Goal: Task Accomplishment & Management: Use online tool/utility

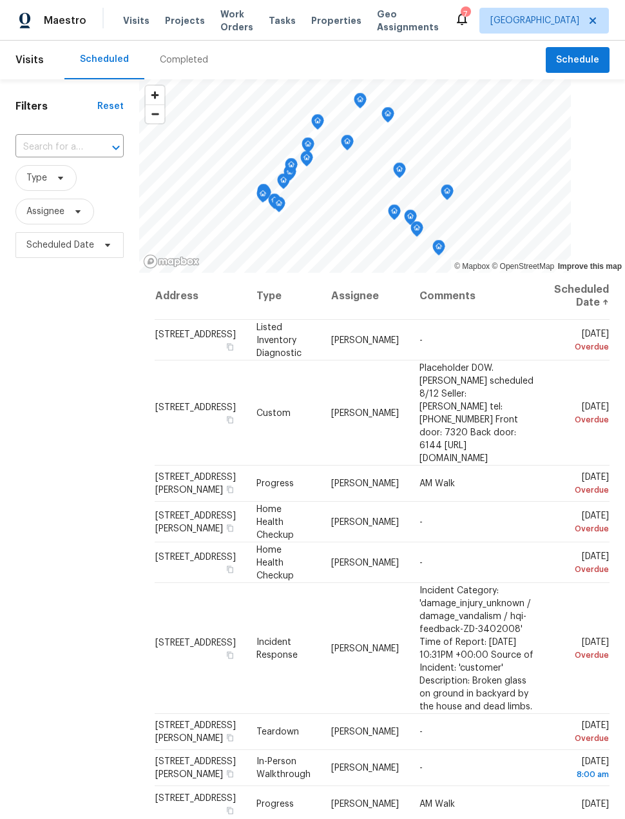
click at [177, 19] on span "Projects" at bounding box center [185, 20] width 40 height 13
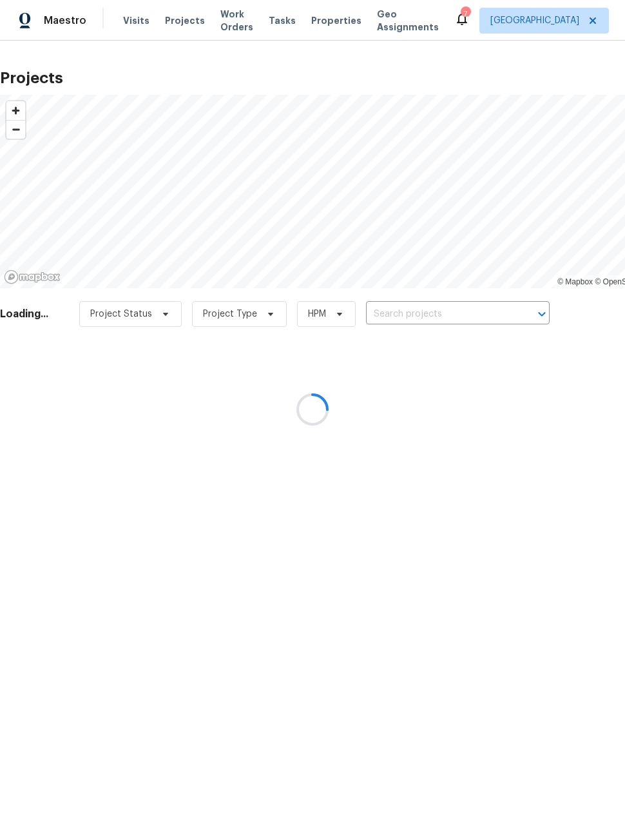
click at [445, 318] on div at bounding box center [312, 409] width 625 height 819
click at [448, 318] on div at bounding box center [312, 409] width 625 height 819
click at [447, 318] on div at bounding box center [312, 409] width 625 height 819
click at [435, 320] on div at bounding box center [312, 409] width 625 height 819
click at [418, 317] on div at bounding box center [312, 409] width 625 height 819
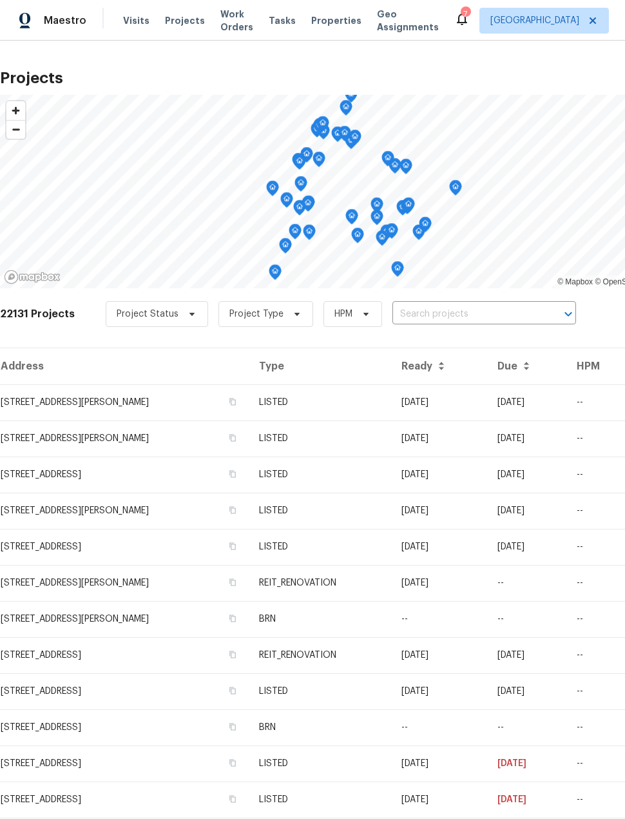
click at [417, 331] on div "22131 Projects Project Status Project Type HPM ​" at bounding box center [364, 322] width 729 height 52
click at [428, 318] on input "text" at bounding box center [467, 314] width 148 height 20
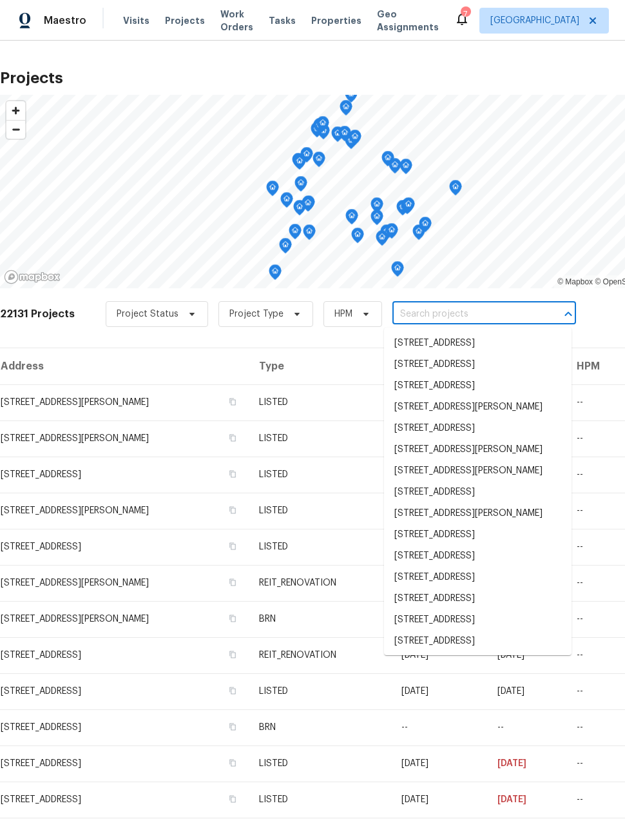
click at [253, 342] on div "22131 Projects Project Status Project Type HPM ​" at bounding box center [364, 322] width 729 height 52
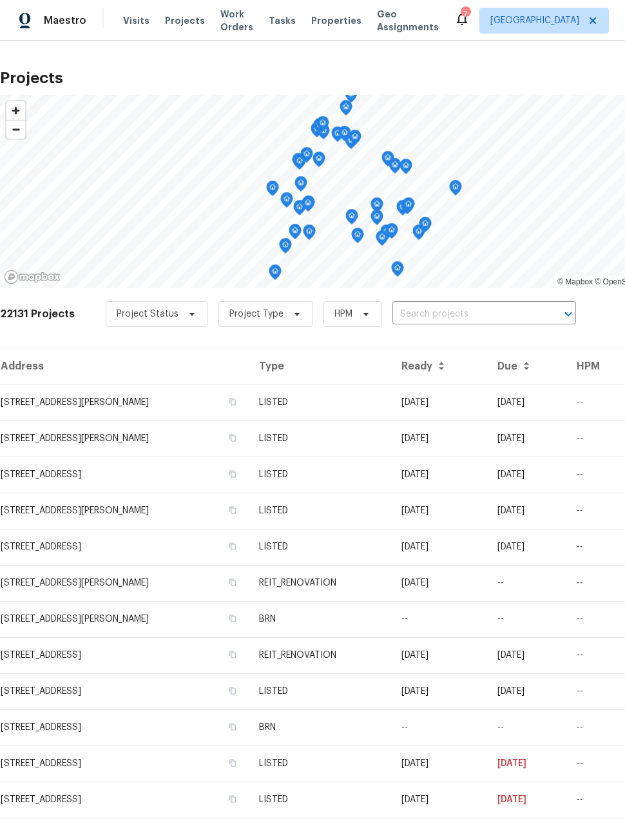
click at [29, 433] on td "[STREET_ADDRESS][PERSON_NAME]" at bounding box center [124, 438] width 249 height 36
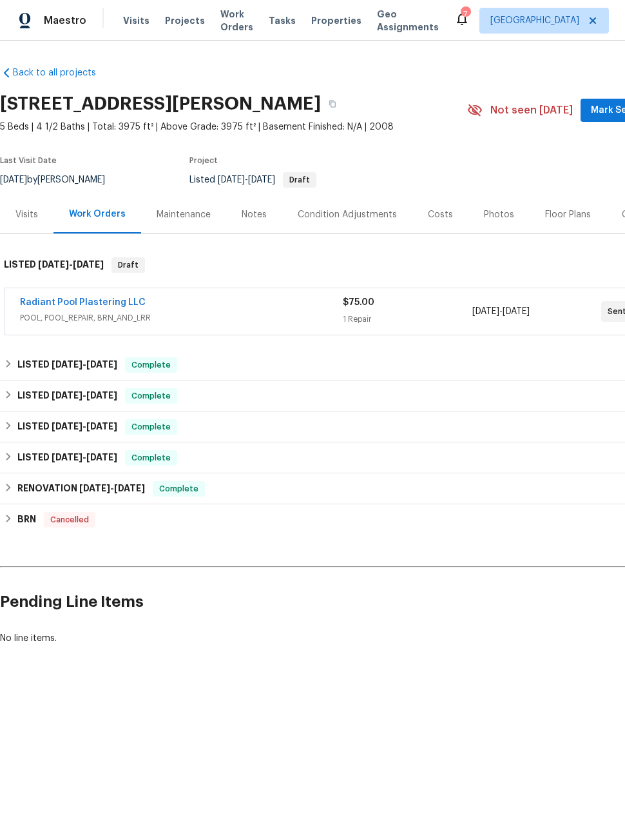
click at [253, 213] on div "Notes" at bounding box center [254, 214] width 25 height 13
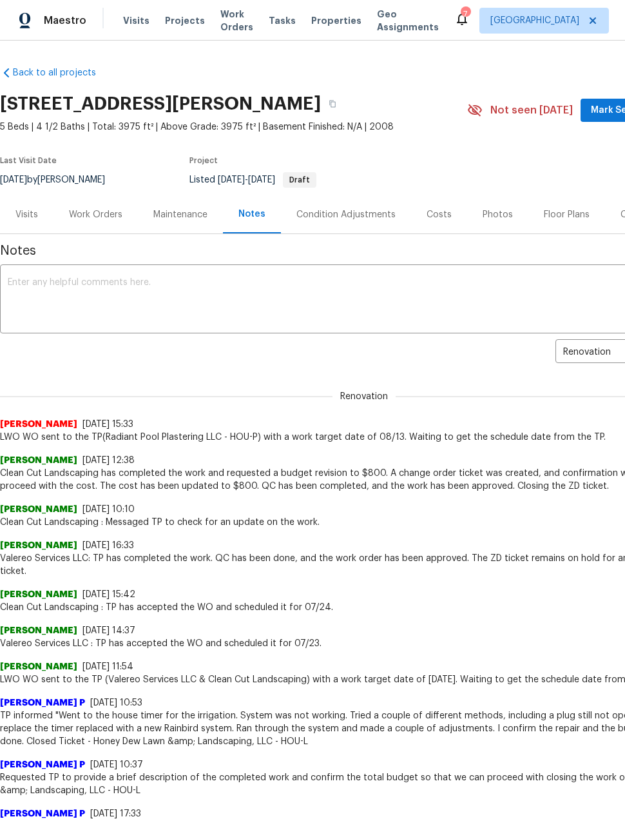
click at [111, 211] on div "Work Orders" at bounding box center [96, 214] width 54 height 13
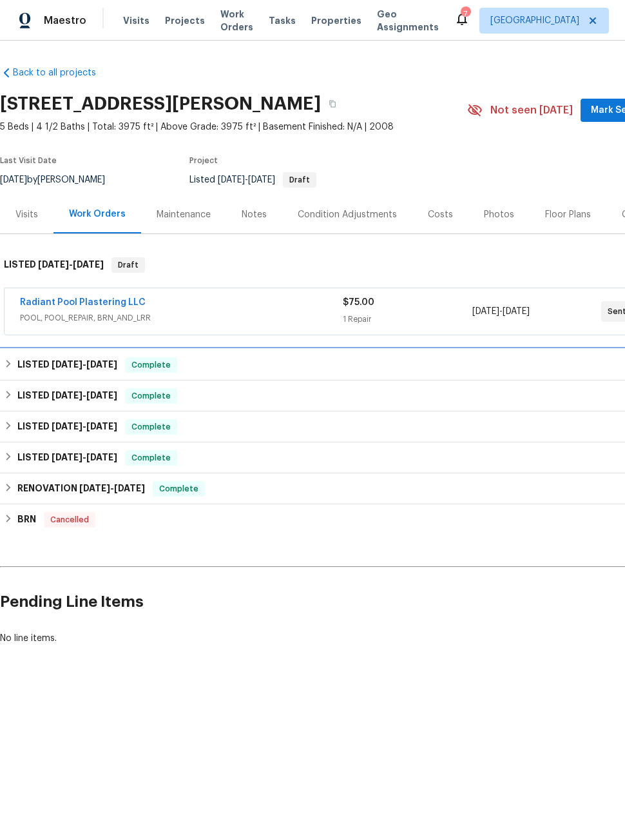
click at [48, 362] on h6 "LISTED [DATE] - [DATE]" at bounding box center [67, 364] width 100 height 15
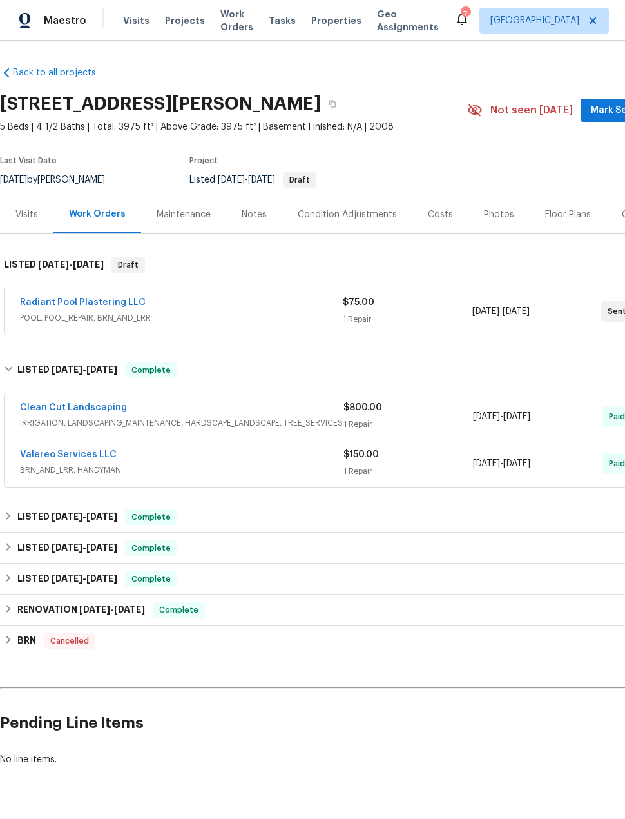
click at [62, 410] on link "Clean Cut Landscaping" at bounding box center [73, 407] width 107 height 9
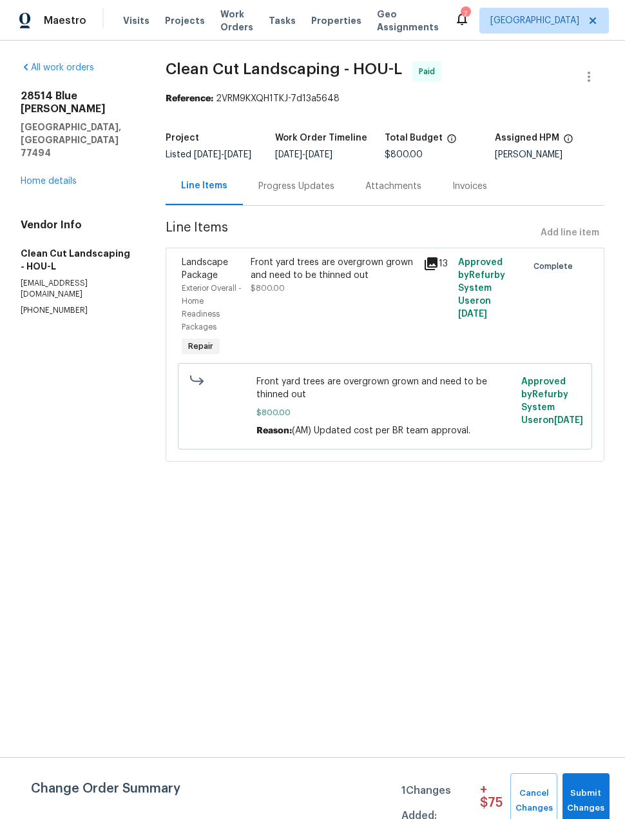
click at [38, 177] on link "Home details" at bounding box center [49, 181] width 56 height 9
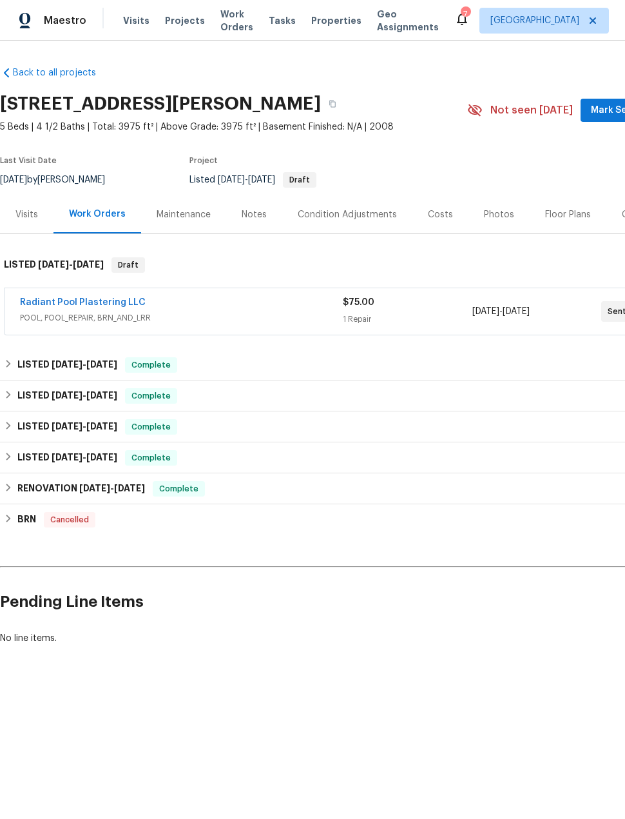
click at [180, 10] on div "Visits Projects Work Orders Tasks Properties Geo Assignments" at bounding box center [288, 21] width 331 height 26
click at [177, 25] on span "Projects" at bounding box center [185, 20] width 40 height 13
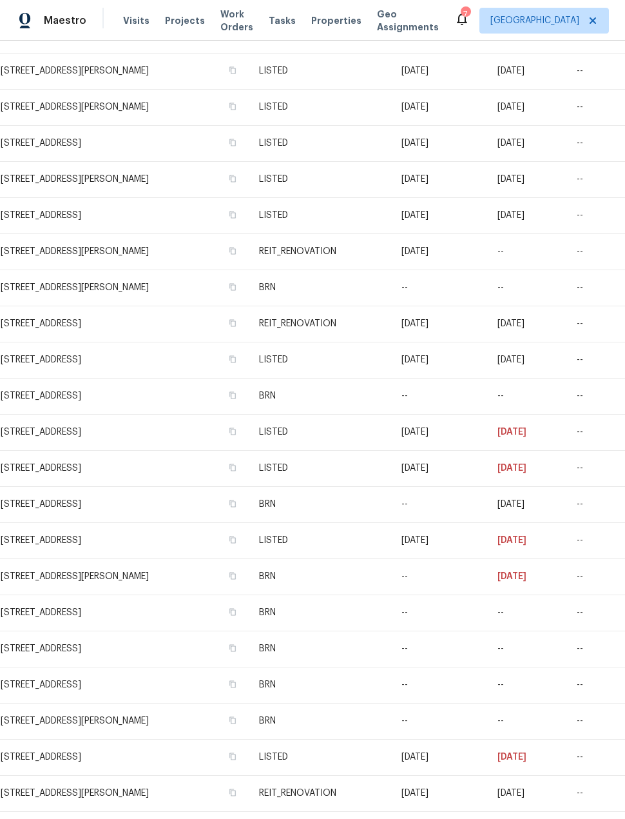
scroll to position [332, 0]
click at [184, 503] on td "[STREET_ADDRESS]" at bounding box center [124, 504] width 249 height 36
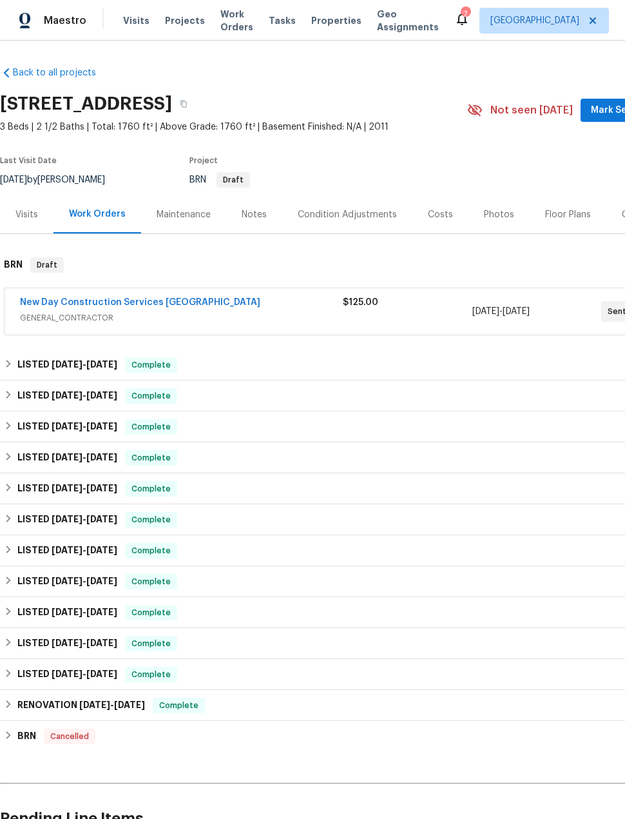
click at [133, 305] on link "New Day Construction Services [GEOGRAPHIC_DATA]" at bounding box center [140, 302] width 241 height 9
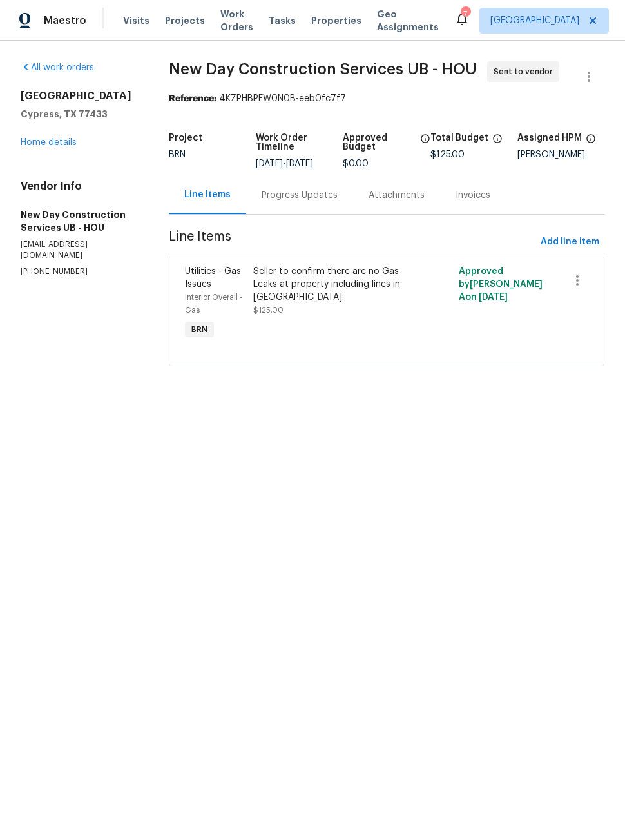
click at [338, 200] on div "Progress Updates" at bounding box center [300, 195] width 76 height 13
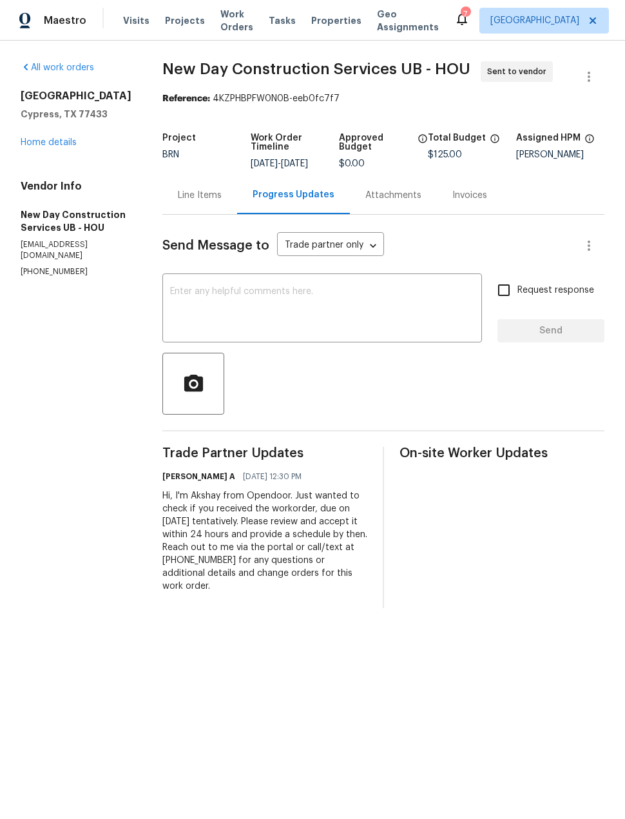
click at [52, 143] on link "Home details" at bounding box center [49, 142] width 56 height 9
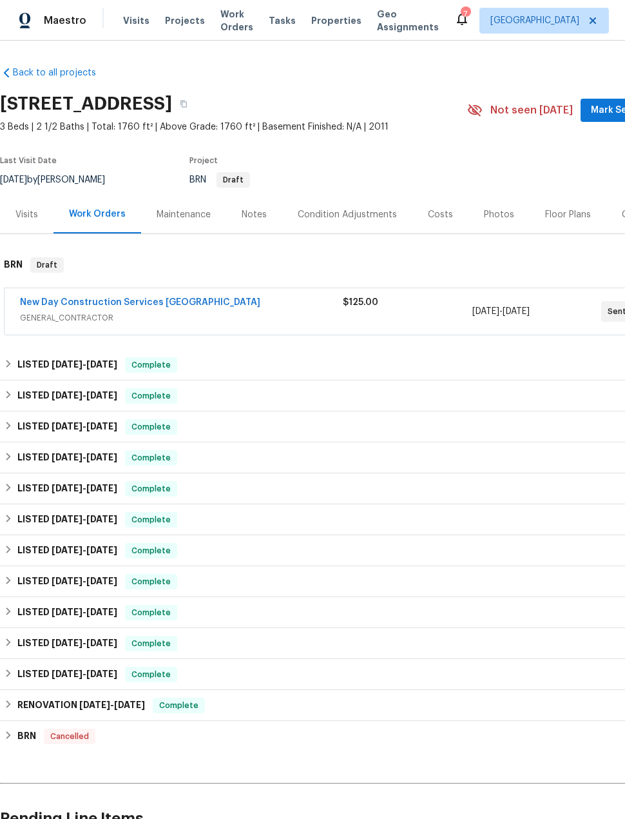
click at [75, 76] on link "Back to all projects" at bounding box center [62, 72] width 124 height 13
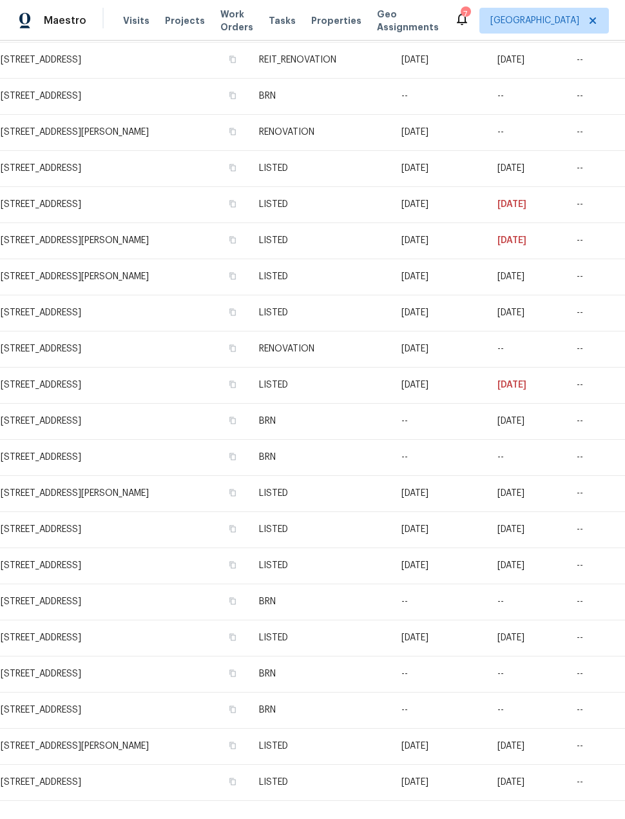
scroll to position [1388, 0]
click at [136, 564] on td "[STREET_ADDRESS]" at bounding box center [124, 567] width 249 height 36
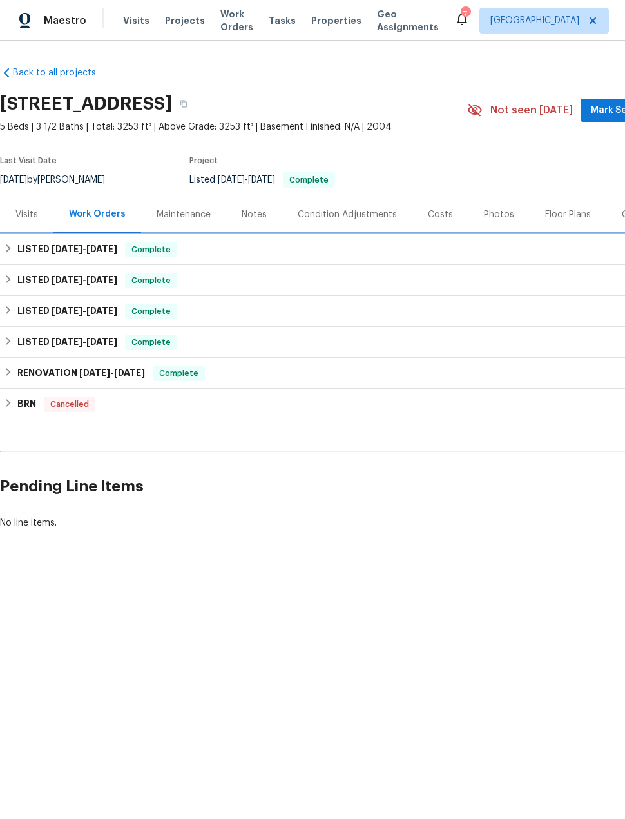
click at [114, 251] on span "[DATE]" at bounding box center [101, 248] width 31 height 9
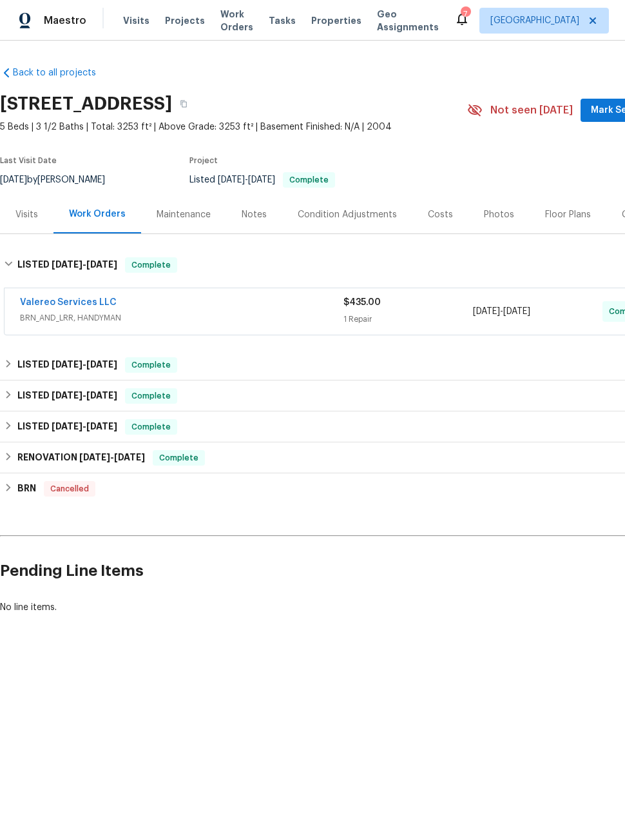
click at [83, 305] on link "Valereo Services LLC" at bounding box center [68, 302] width 97 height 9
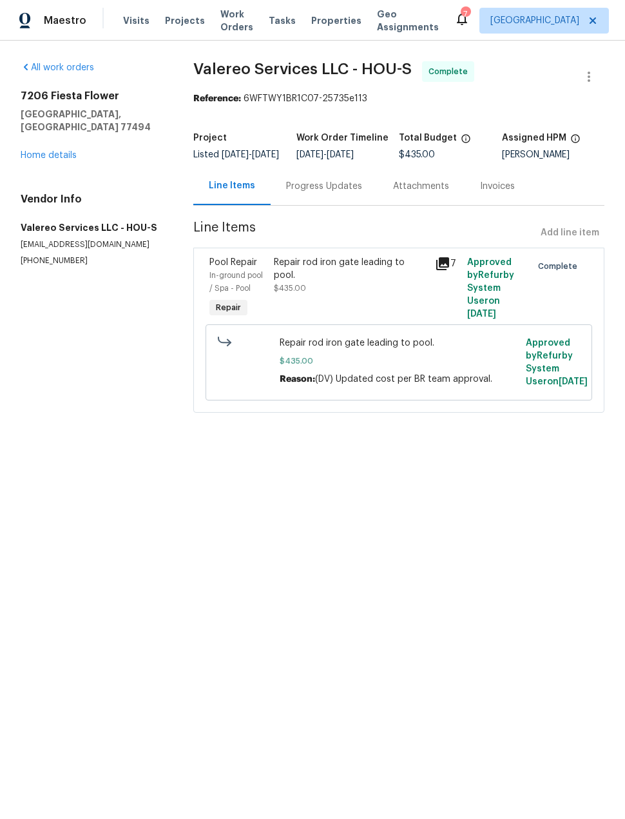
click at [347, 192] on div "Progress Updates" at bounding box center [324, 186] width 76 height 13
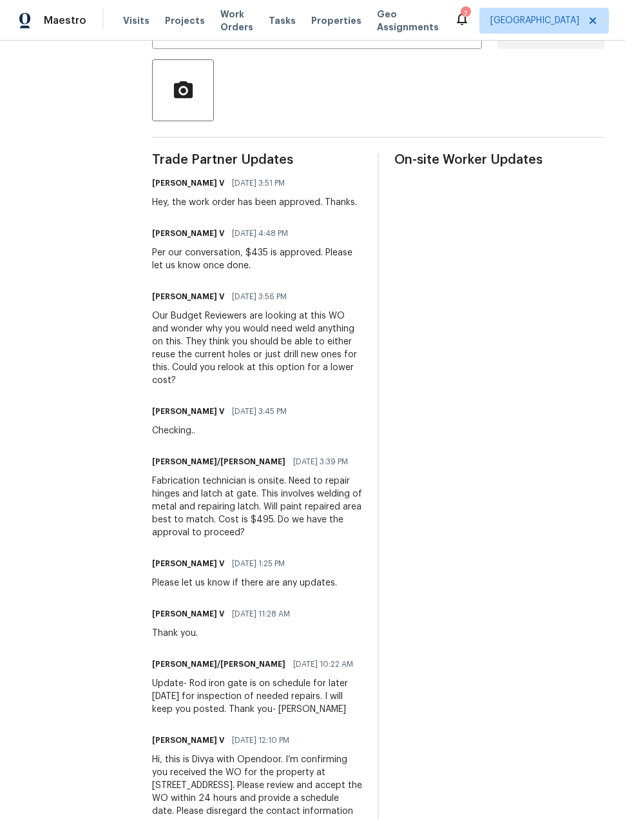
click at [186, 25] on span "Projects" at bounding box center [185, 20] width 40 height 13
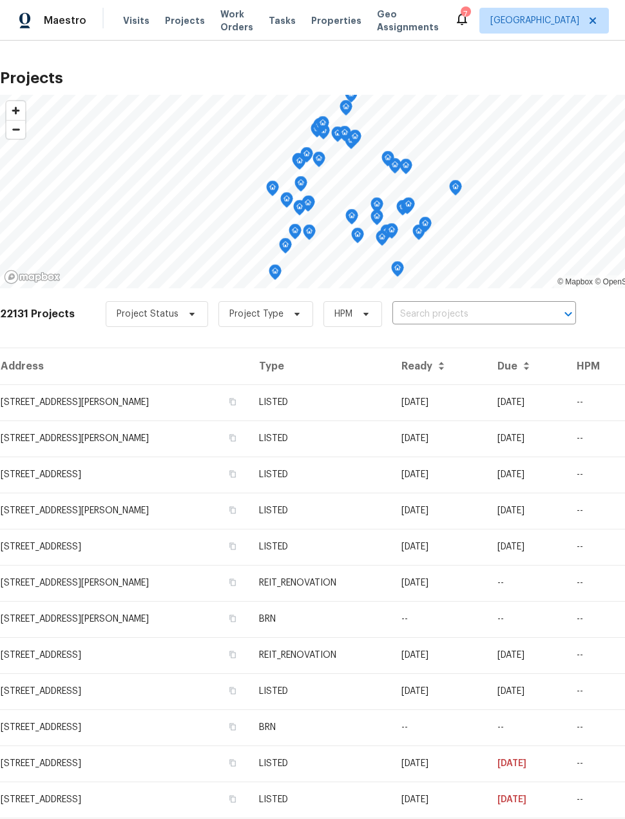
click at [457, 311] on input "text" at bounding box center [467, 314] width 148 height 20
type input "16223"
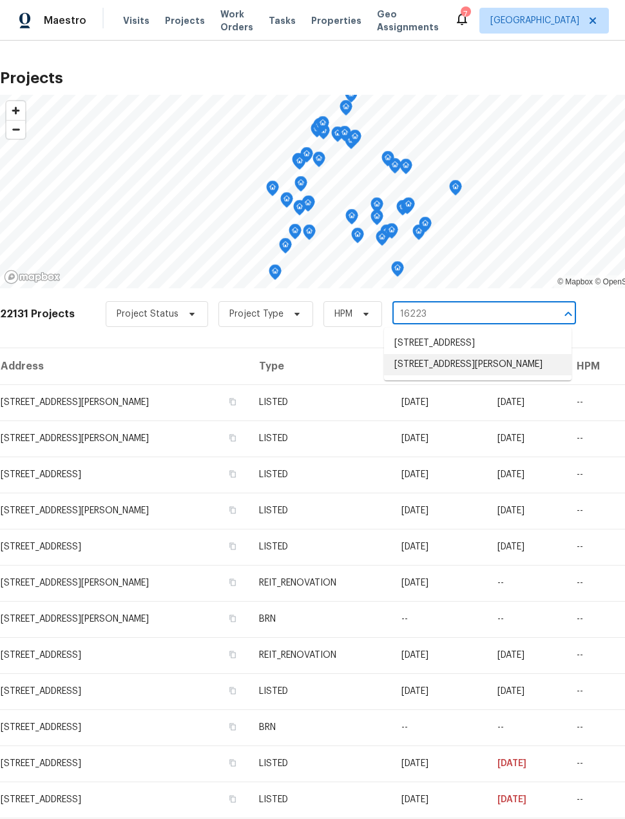
click at [507, 375] on li "[STREET_ADDRESS][PERSON_NAME]" at bounding box center [478, 364] width 188 height 21
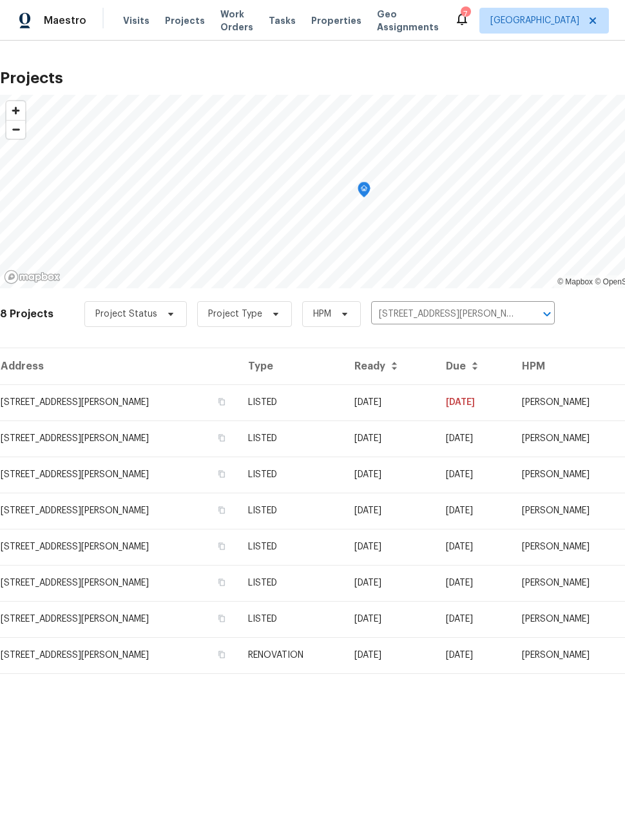
click at [48, 405] on td "[STREET_ADDRESS][PERSON_NAME]" at bounding box center [119, 402] width 238 height 36
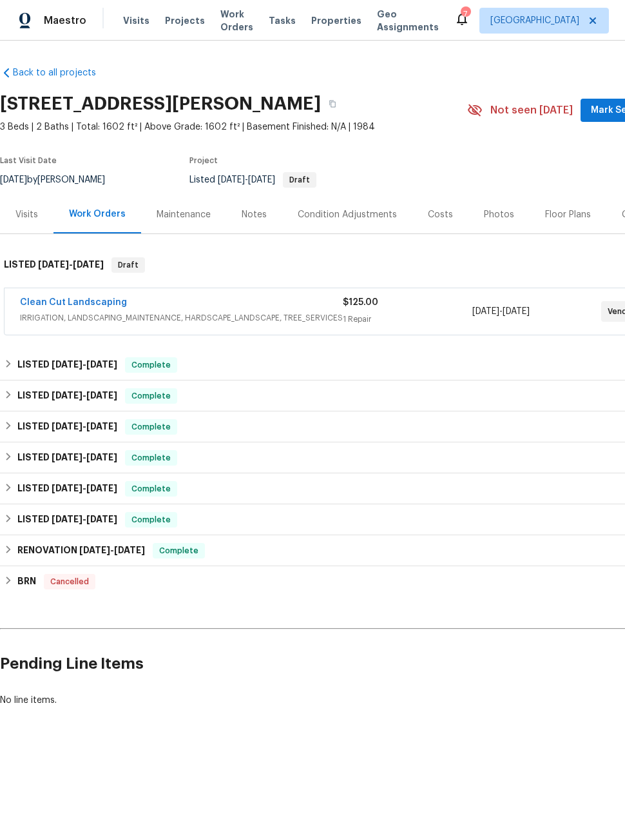
click at [61, 300] on link "Clean Cut Landscaping" at bounding box center [73, 302] width 107 height 9
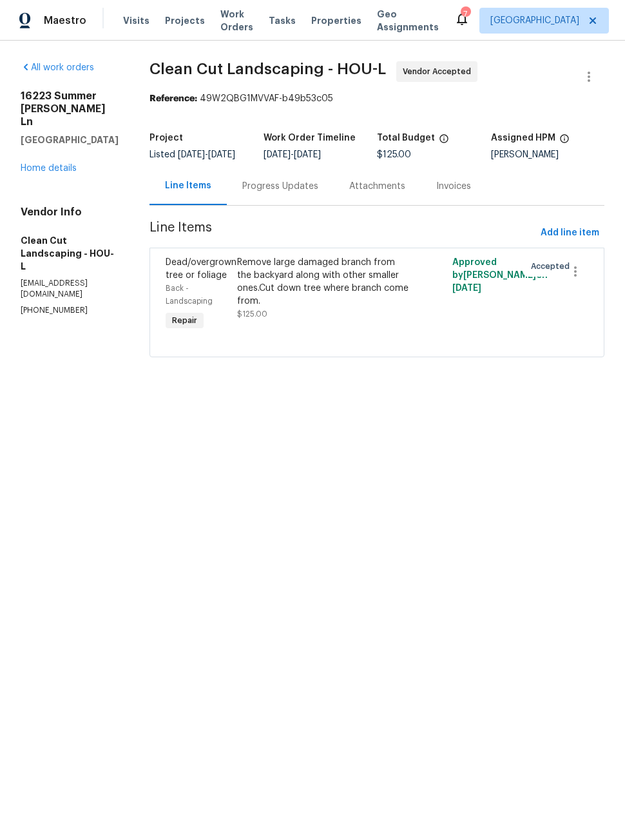
click at [313, 205] on div "Progress Updates" at bounding box center [280, 186] width 107 height 38
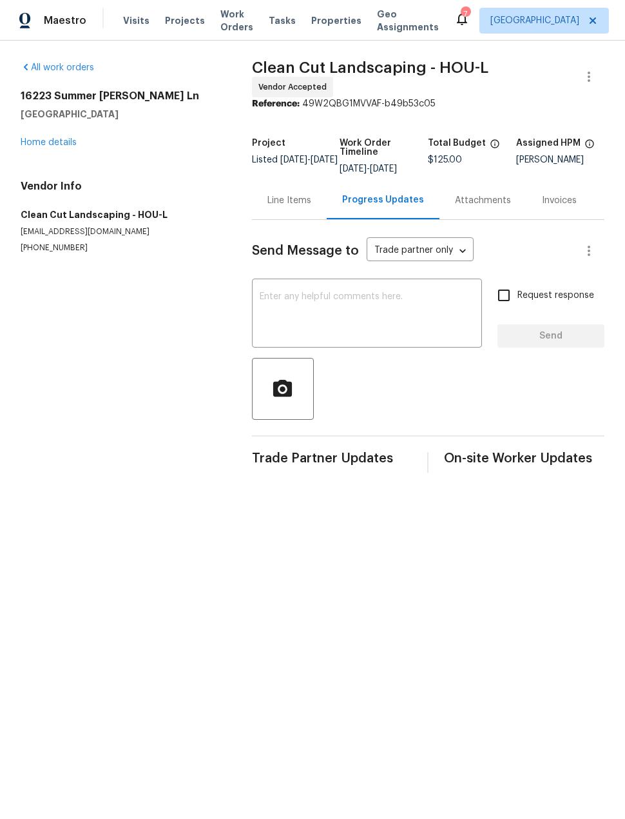
click at [376, 199] on div "Progress Updates" at bounding box center [383, 199] width 82 height 13
click at [64, 139] on link "Home details" at bounding box center [49, 142] width 56 height 9
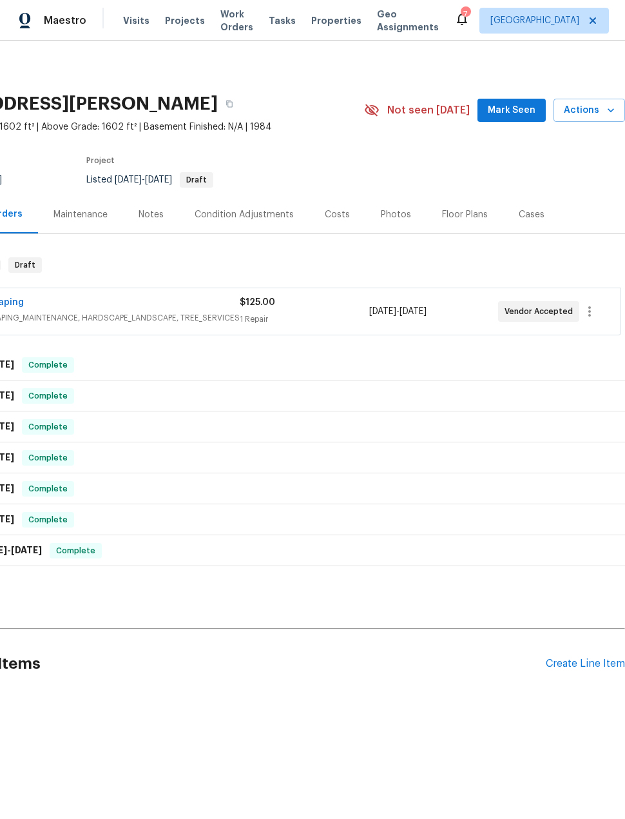
scroll to position [0, 103]
click at [578, 662] on div "Create Line Item" at bounding box center [585, 664] width 79 height 12
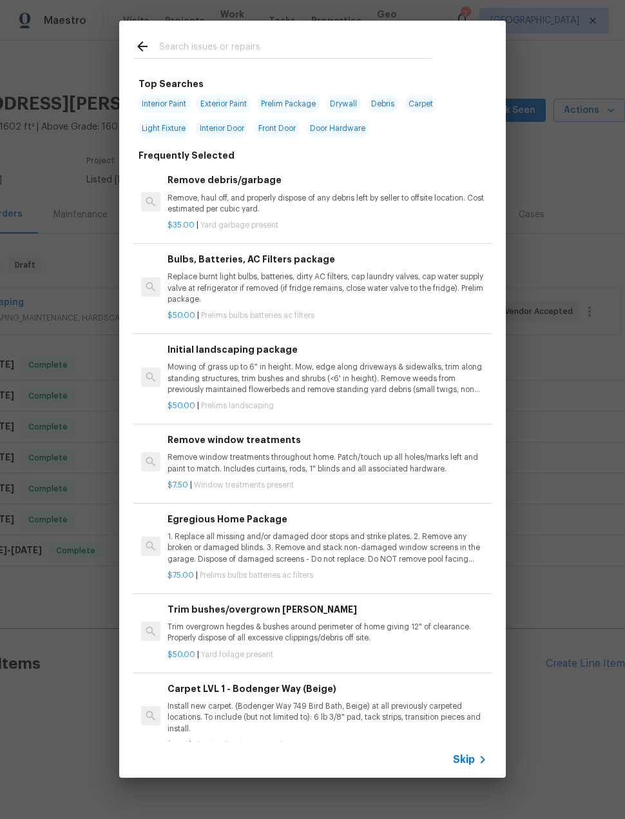
click at [357, 372] on p "Mowing of grass up to 6" in height. Mow, edge along driveways & sidewalks, trim…" at bounding box center [328, 378] width 320 height 33
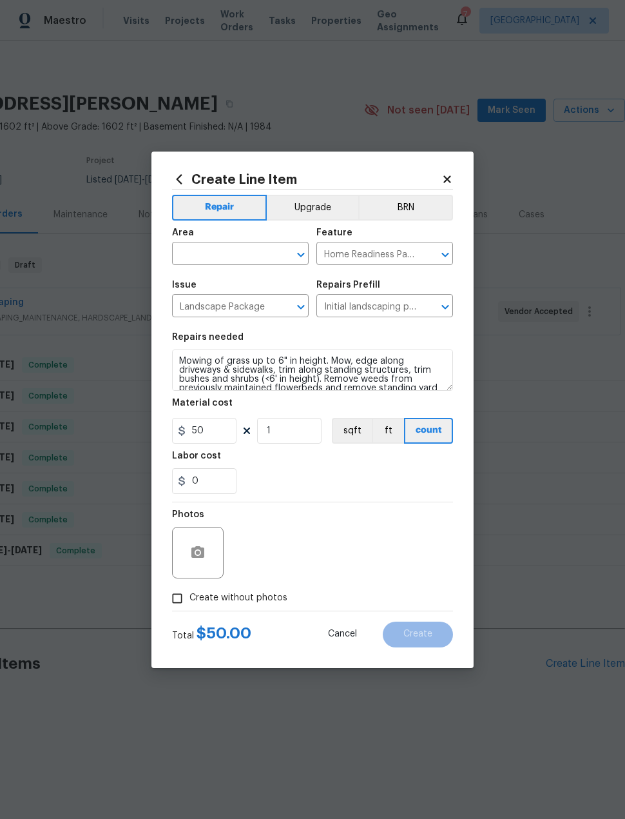
click at [235, 262] on input "text" at bounding box center [222, 255] width 101 height 20
click at [283, 281] on li "Exterior Overall" at bounding box center [240, 283] width 137 height 21
type input "Exterior Overall"
click at [282, 280] on div "Issue" at bounding box center [240, 288] width 137 height 17
click at [184, 603] on input "Create without photos" at bounding box center [177, 598] width 25 height 25
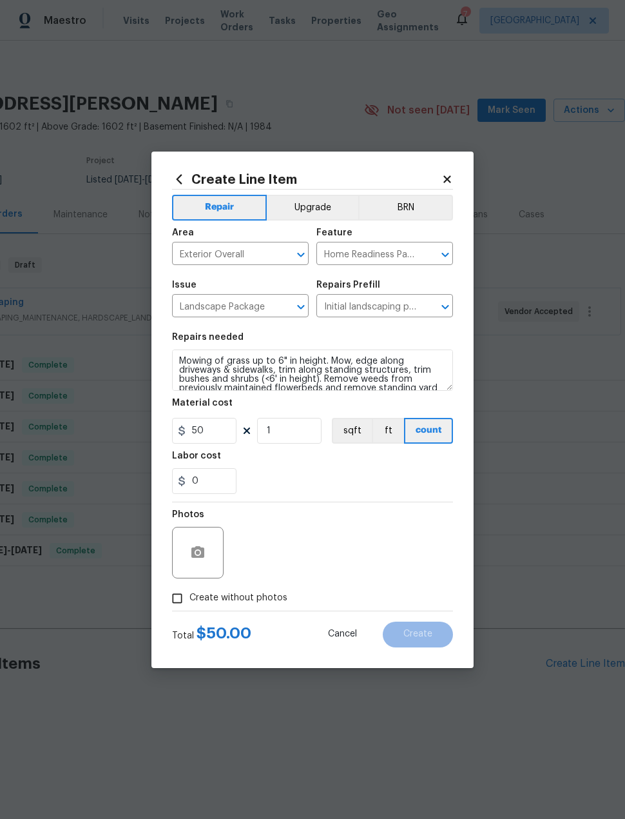
checkbox input "true"
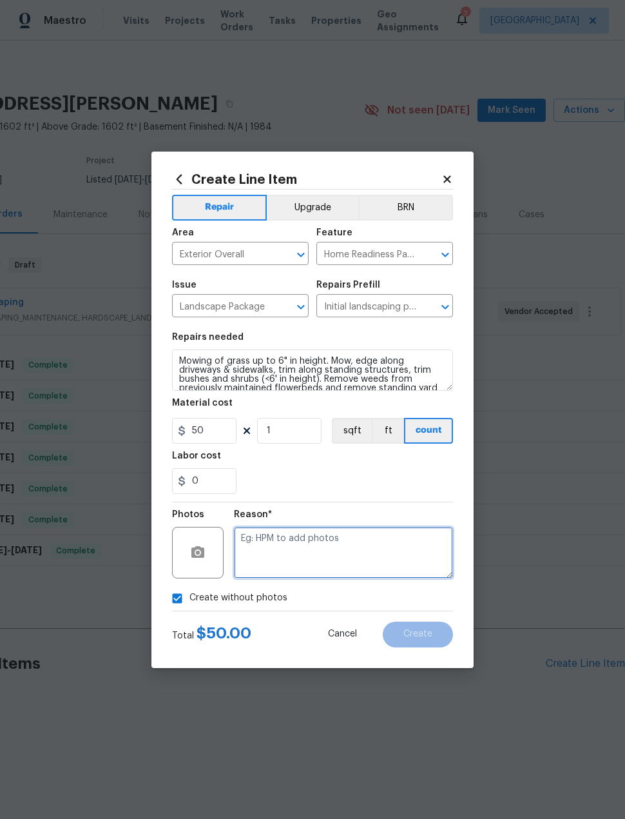
click at [355, 566] on textarea at bounding box center [343, 553] width 219 height 52
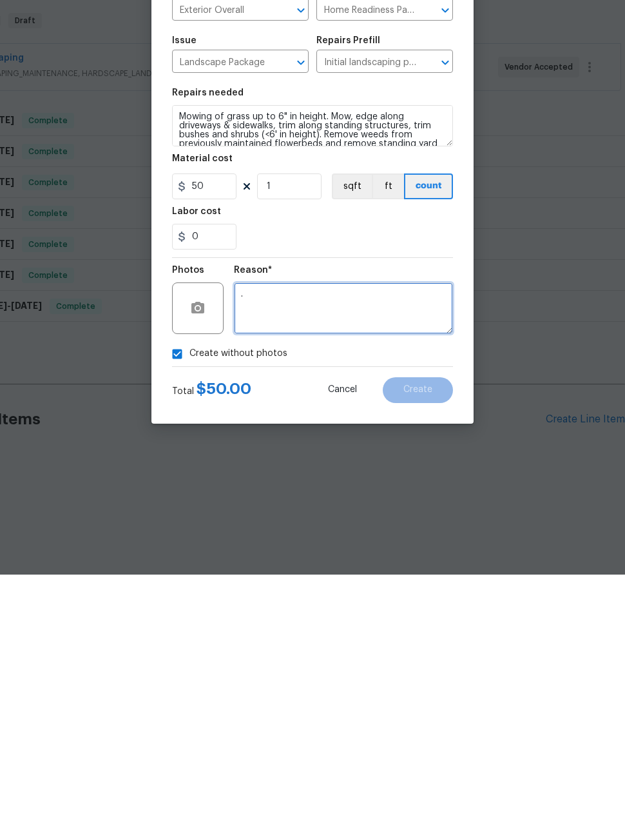
scroll to position [1, 0]
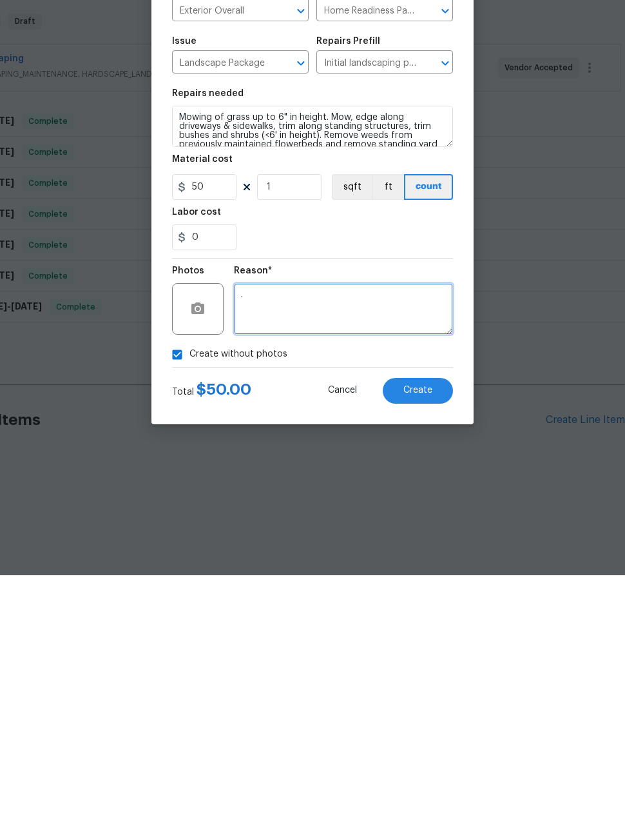
type textarea "."
click at [431, 629] on span "Create" at bounding box center [418, 634] width 29 height 10
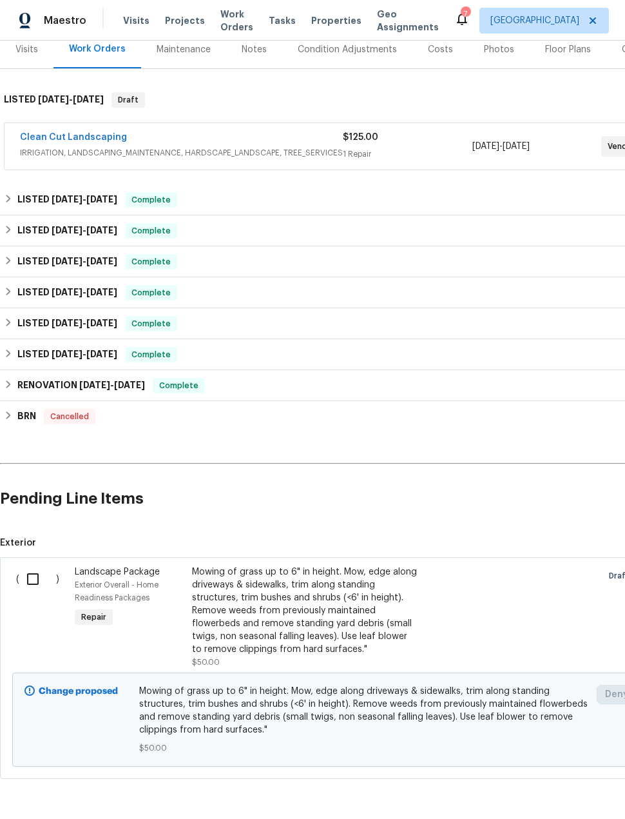
scroll to position [164, 0]
click at [38, 579] on input "checkbox" at bounding box center [37, 579] width 37 height 27
checkbox input "true"
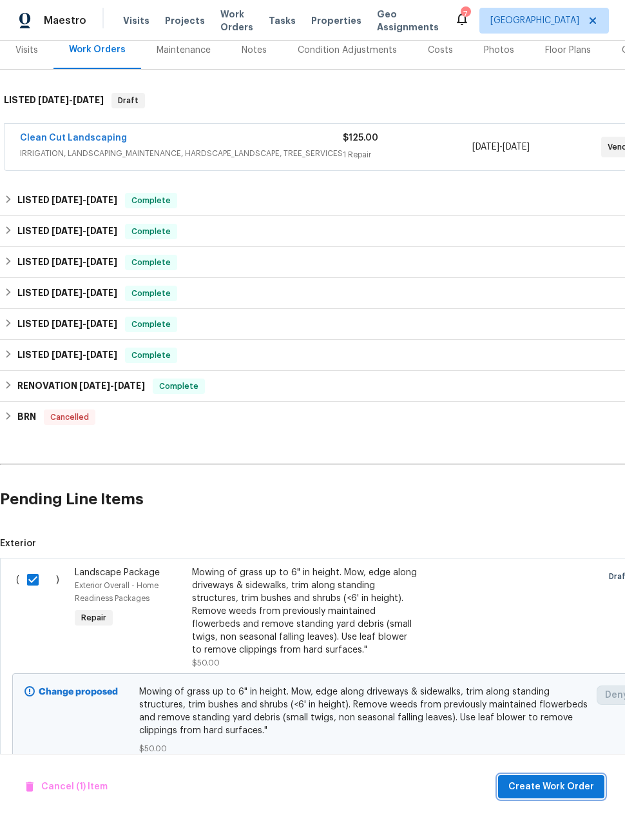
click at [578, 794] on span "Create Work Order" at bounding box center [552, 787] width 86 height 16
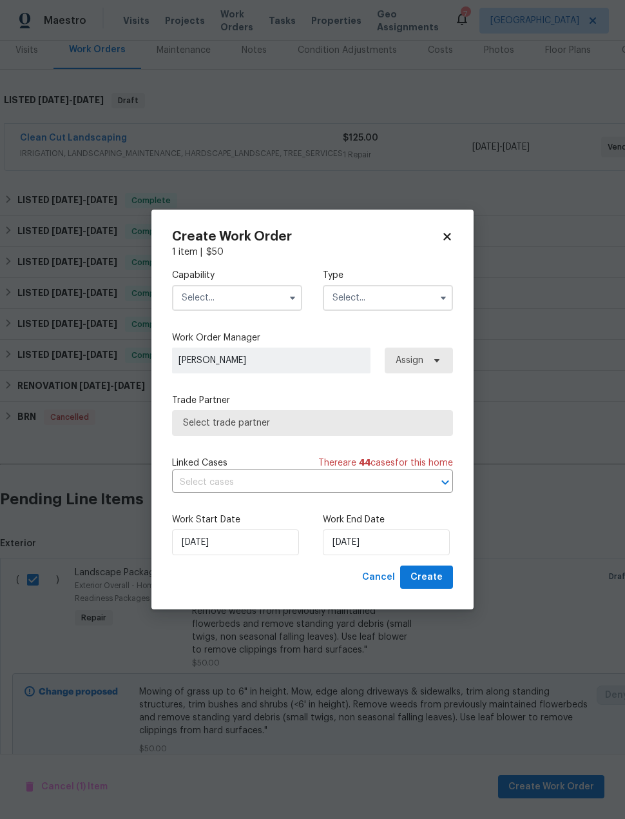
click at [241, 302] on input "text" at bounding box center [237, 298] width 130 height 26
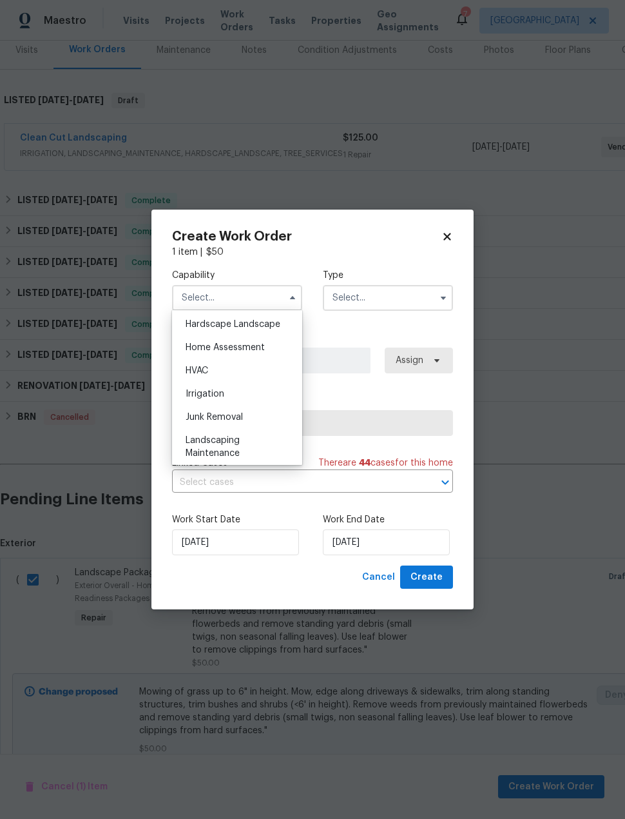
click at [279, 328] on span "Hardscape Landscape" at bounding box center [233, 324] width 95 height 9
type input "Hardscape Landscape"
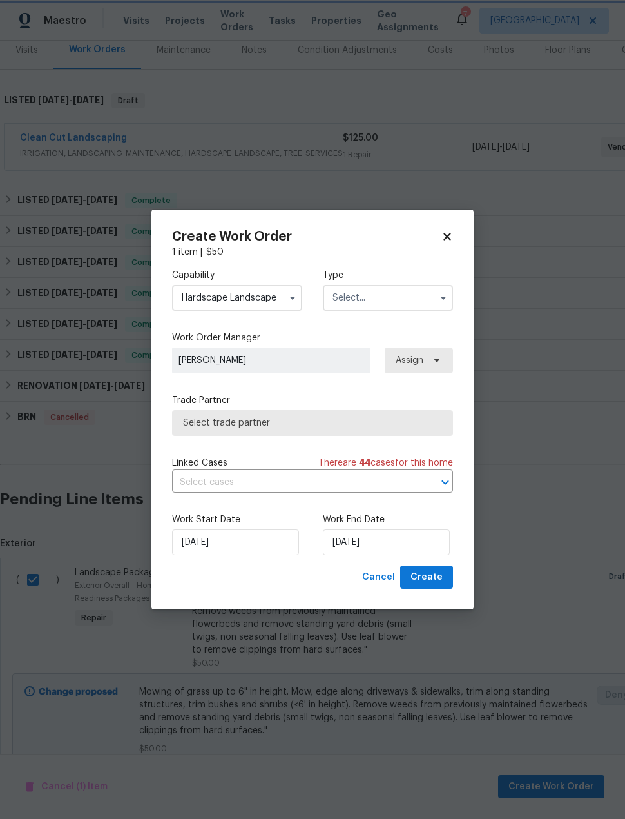
scroll to position [709, 0]
click at [409, 298] on input "text" at bounding box center [388, 298] width 130 height 26
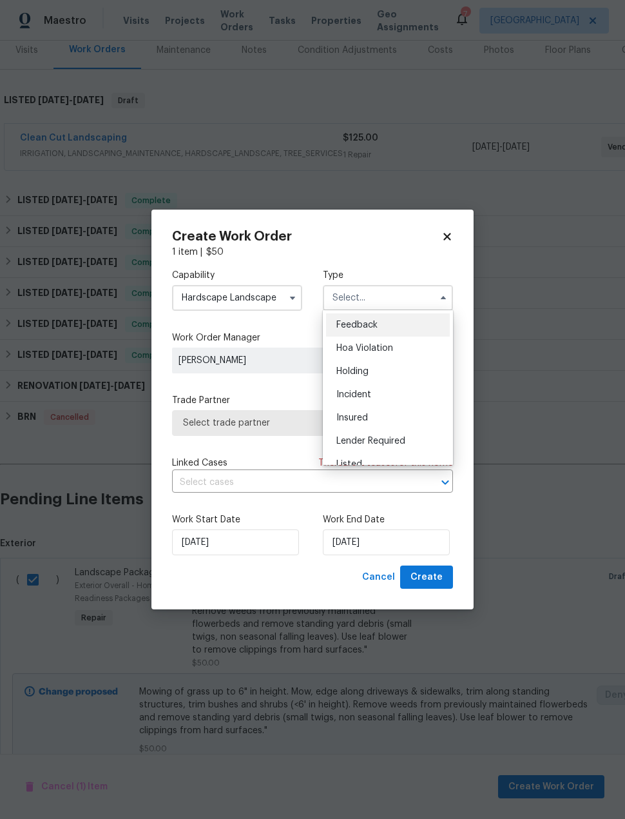
click at [400, 461] on div "Listed" at bounding box center [388, 464] width 124 height 23
type input "Listed"
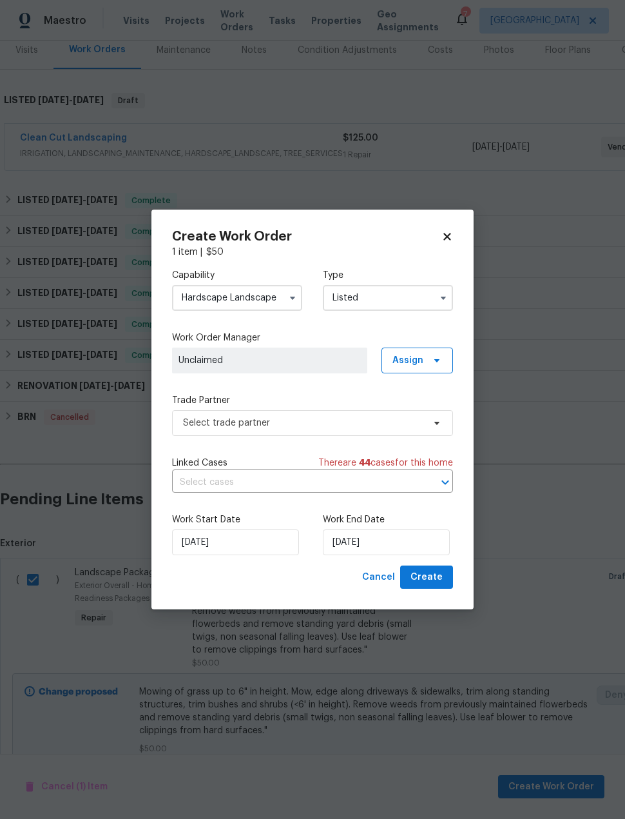
click at [326, 358] on span "Unclaimed" at bounding box center [270, 360] width 182 height 13
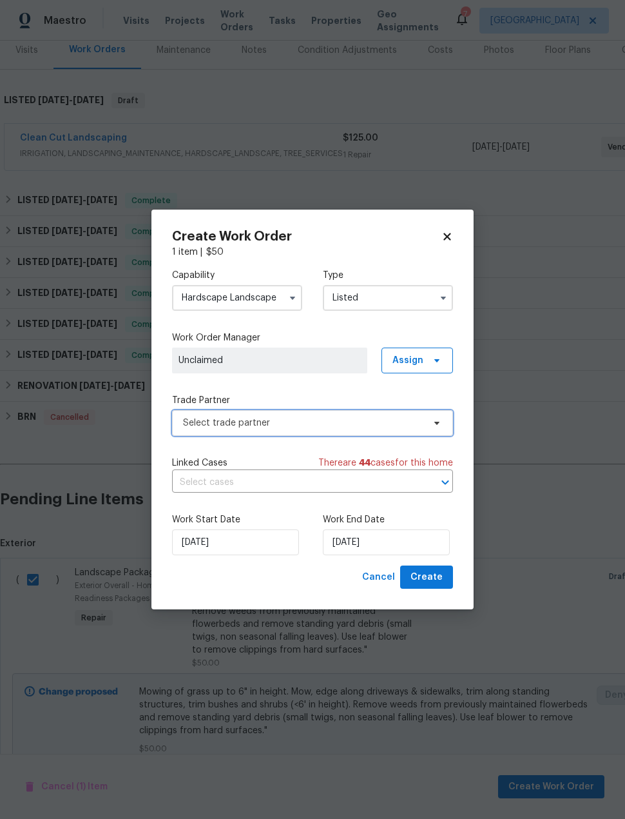
click at [404, 433] on span "Select trade partner" at bounding box center [312, 423] width 281 height 26
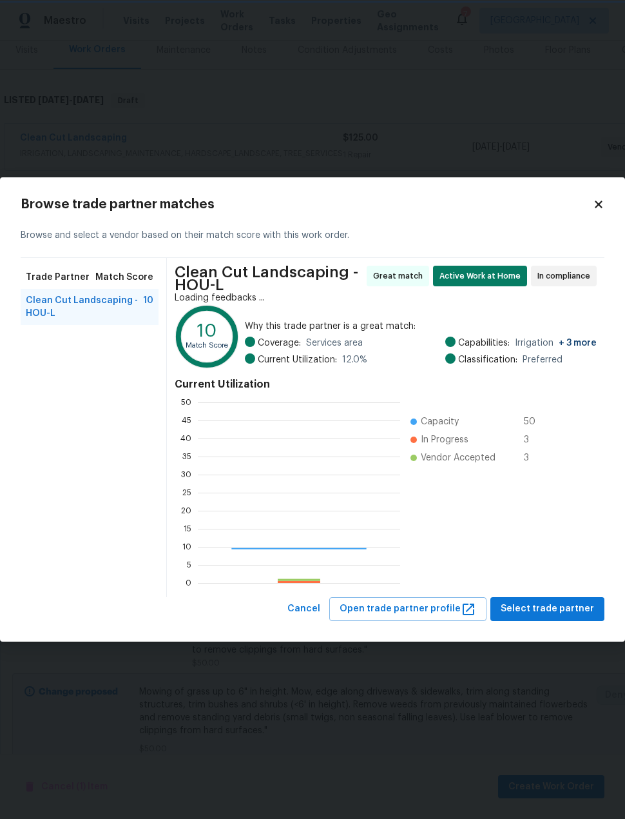
scroll to position [181, 202]
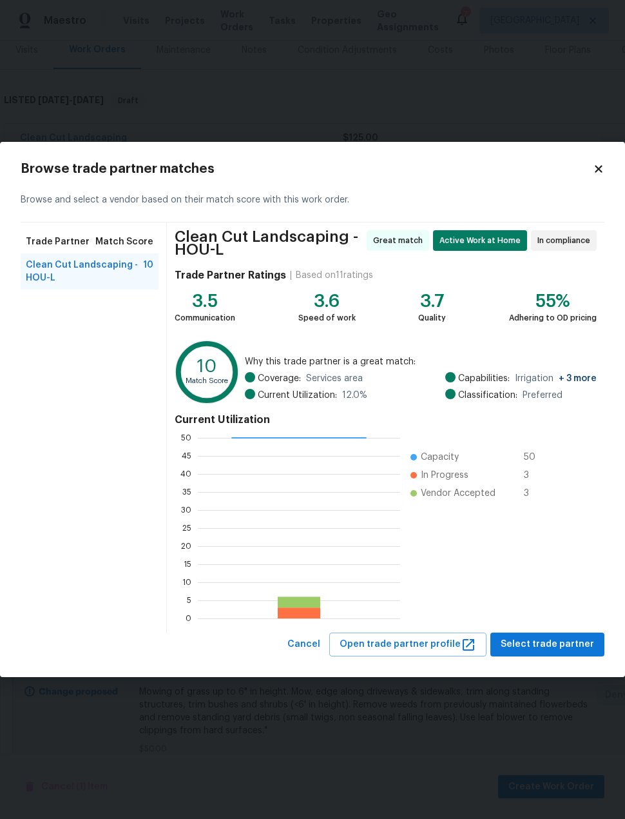
click at [69, 726] on body "Maestro Visits Projects Work Orders Tasks Properties Geo Assignments 7 [GEOGRAP…" at bounding box center [312, 409] width 625 height 819
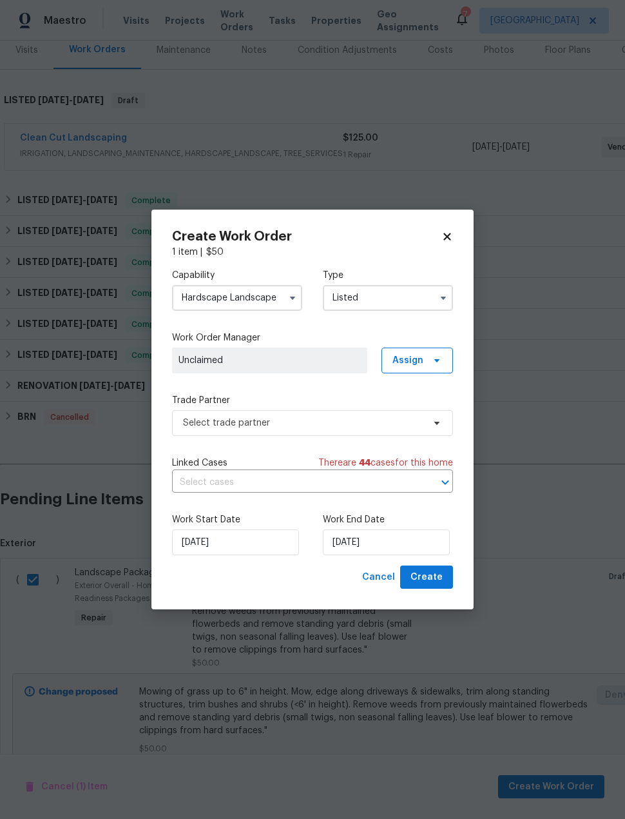
click at [450, 235] on icon at bounding box center [448, 237] width 12 height 12
checkbox input "false"
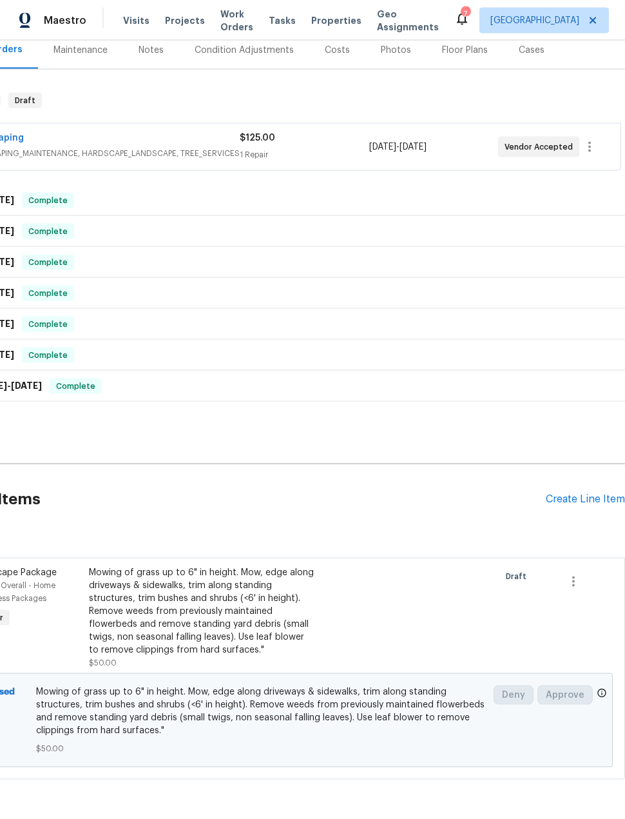
scroll to position [48, 0]
click at [577, 574] on icon "button" at bounding box center [573, 581] width 15 height 15
click at [589, 533] on li "Cancel" at bounding box center [583, 532] width 50 height 21
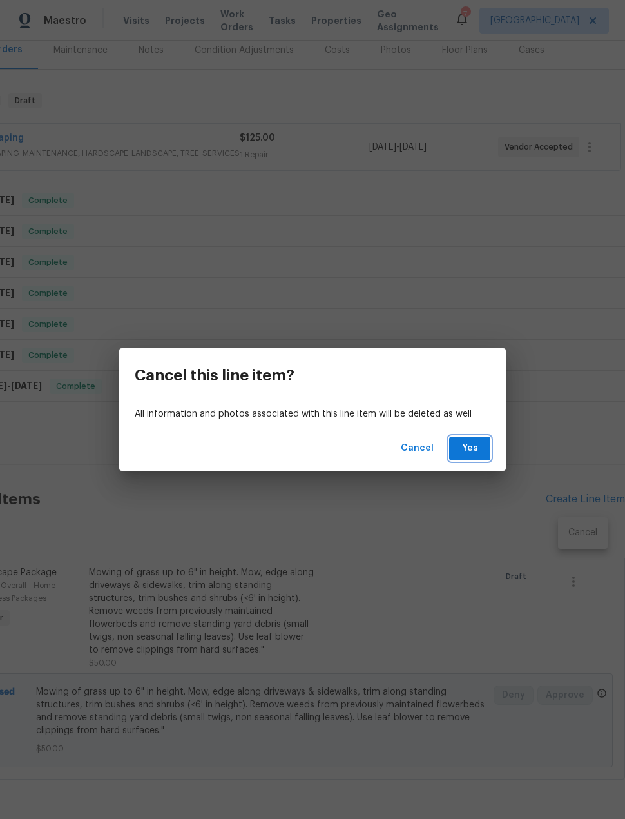
click at [473, 447] on span "Yes" at bounding box center [470, 448] width 21 height 16
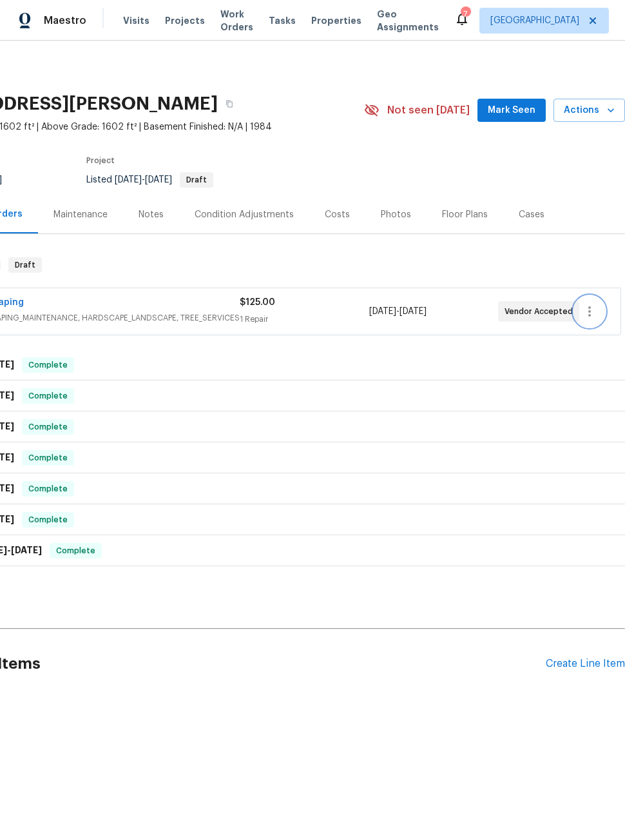
click at [595, 311] on icon "button" at bounding box center [589, 311] width 15 height 15
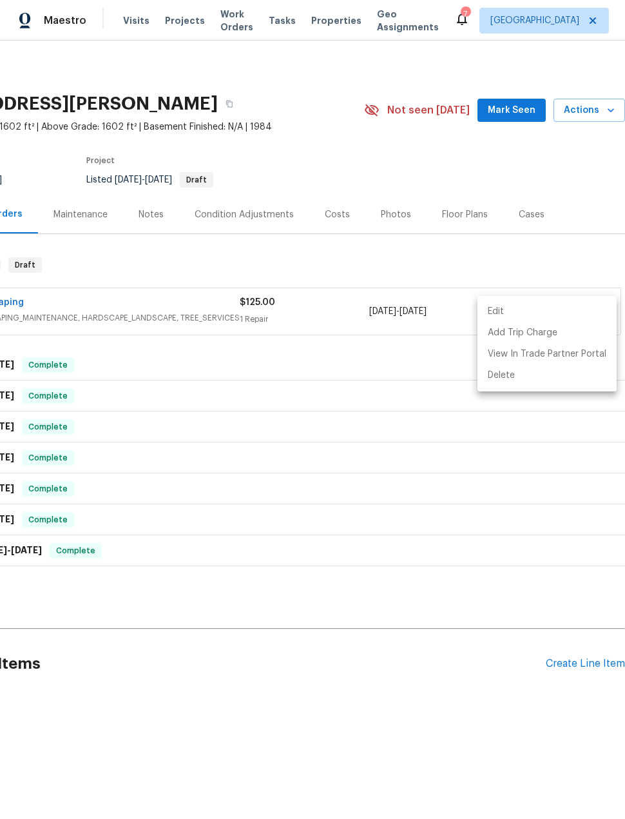
click at [523, 305] on li "Edit" at bounding box center [547, 311] width 139 height 21
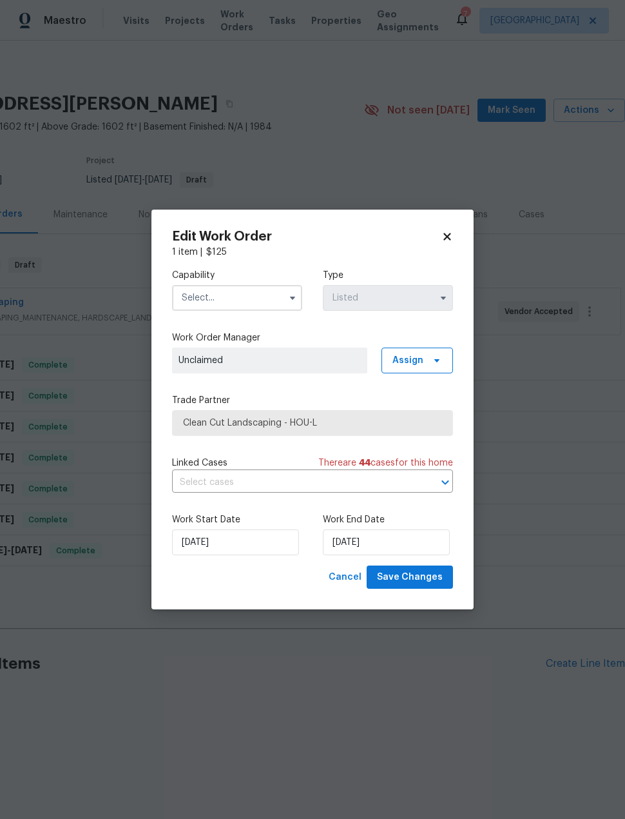
click at [342, 414] on span "Clean Cut Landscaping - HOU-L" at bounding box center [312, 423] width 281 height 26
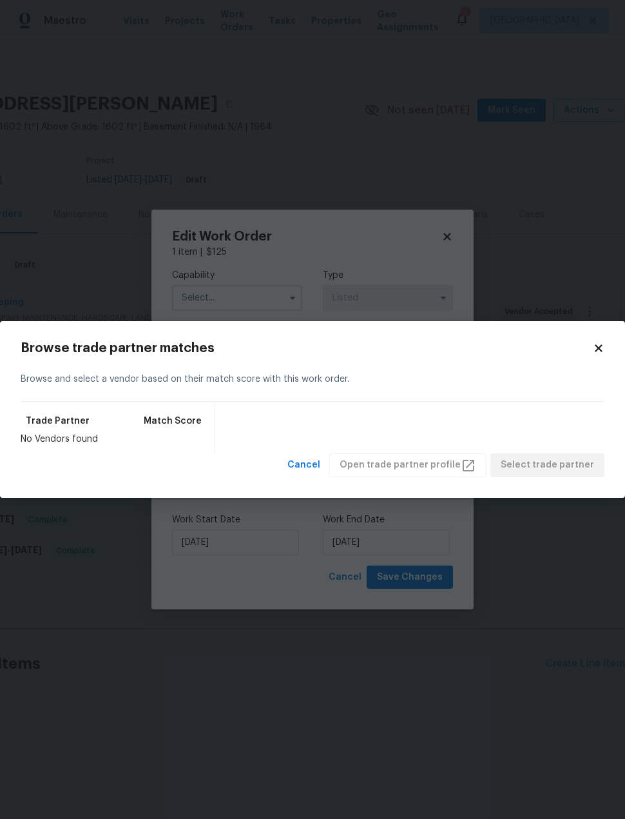
click at [603, 344] on icon at bounding box center [599, 348] width 12 height 12
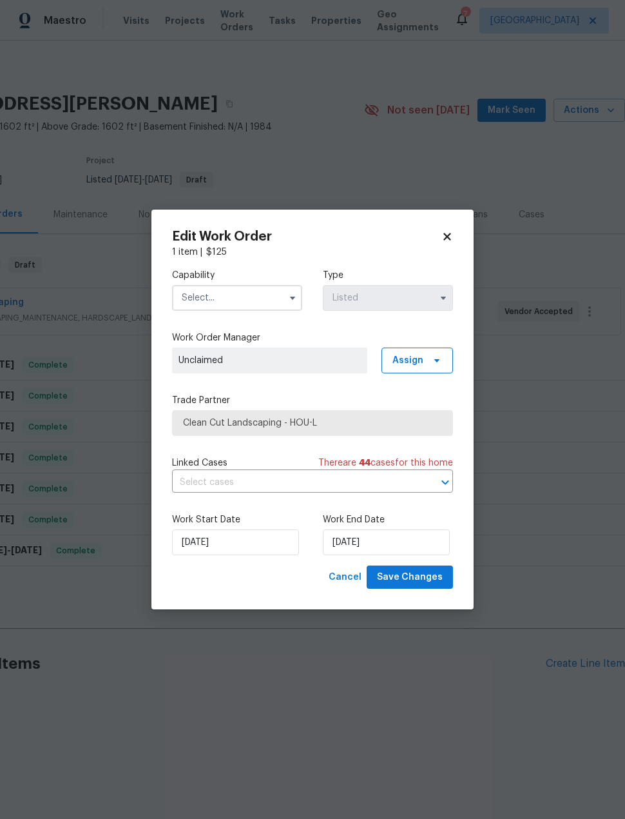
click at [231, 300] on input "text" at bounding box center [237, 298] width 130 height 26
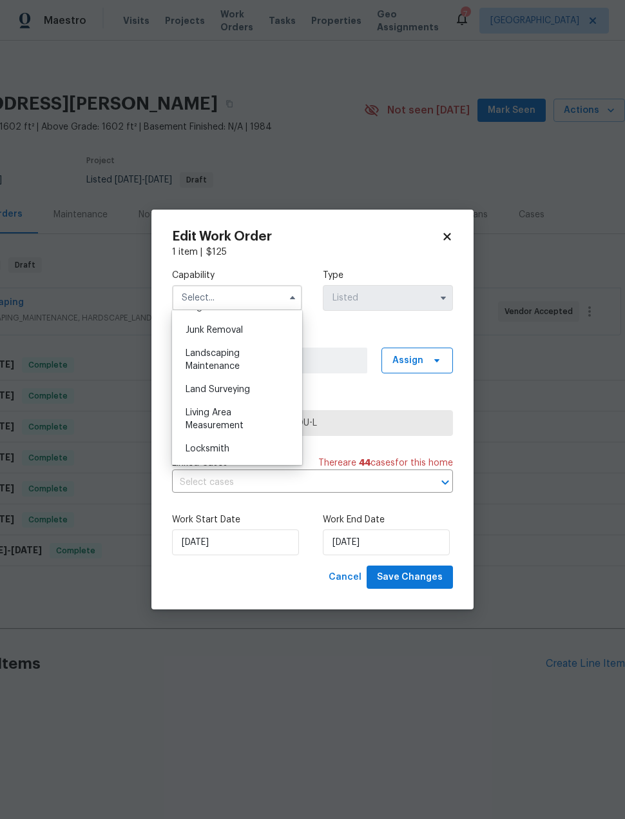
scroll to position [816, 0]
click at [252, 366] on div "Landscaping Maintenance" at bounding box center [237, 364] width 124 height 36
type input "Landscaping Maintenance"
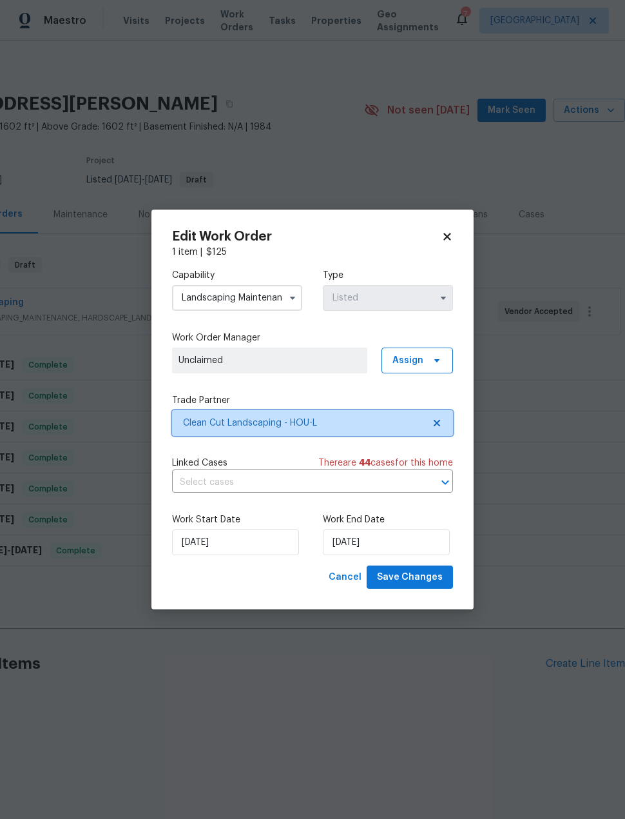
click at [335, 427] on span "Clean Cut Landscaping - HOU-L" at bounding box center [303, 423] width 241 height 13
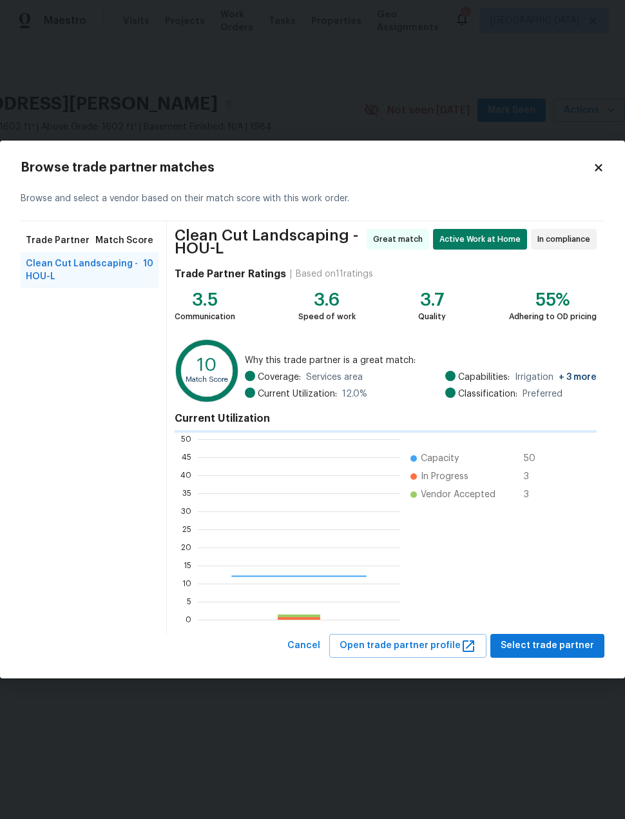
scroll to position [181, 202]
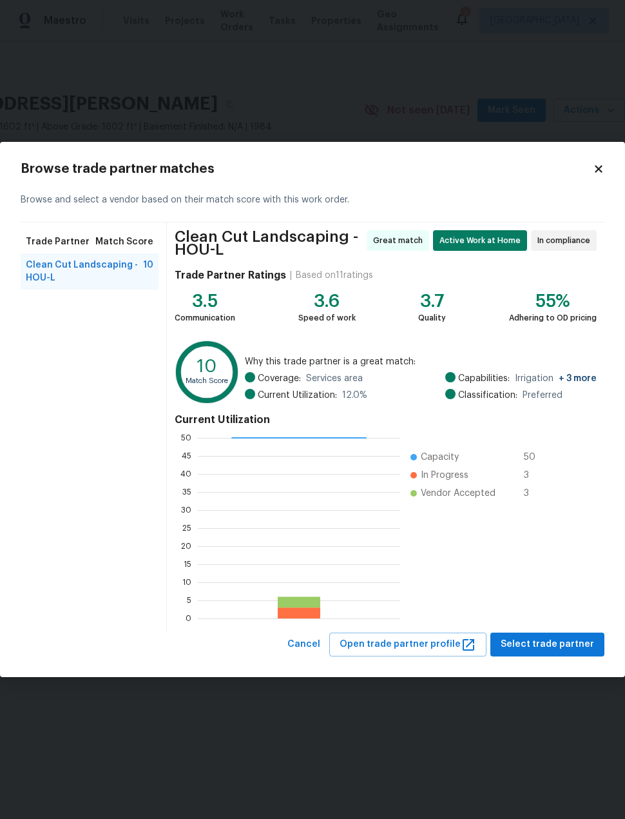
click at [562, 77] on body "Maestro Visits Projects Work Orders Tasks Properties Geo Assignments 7 [GEOGRAP…" at bounding box center [312, 397] width 625 height 794
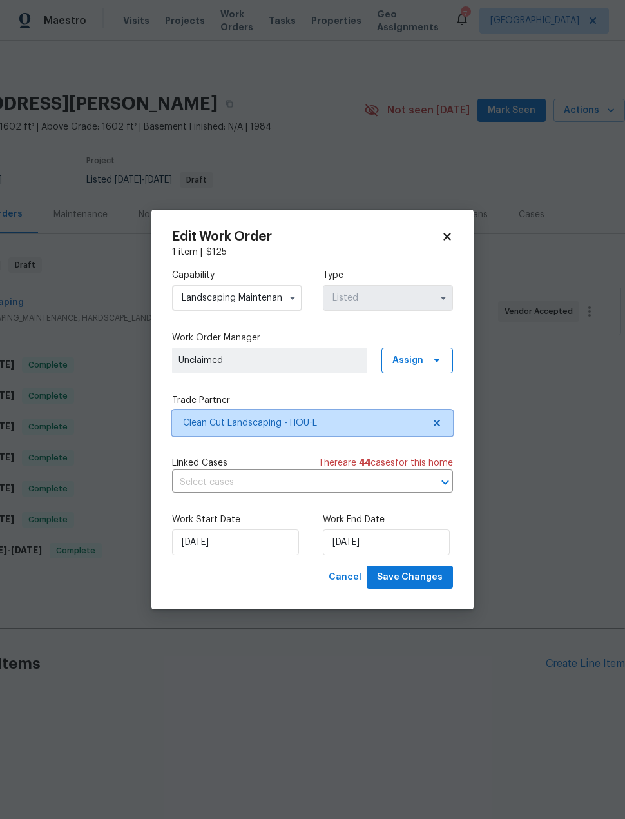
click at [311, 426] on span "Clean Cut Landscaping - HOU-L" at bounding box center [303, 423] width 241 height 13
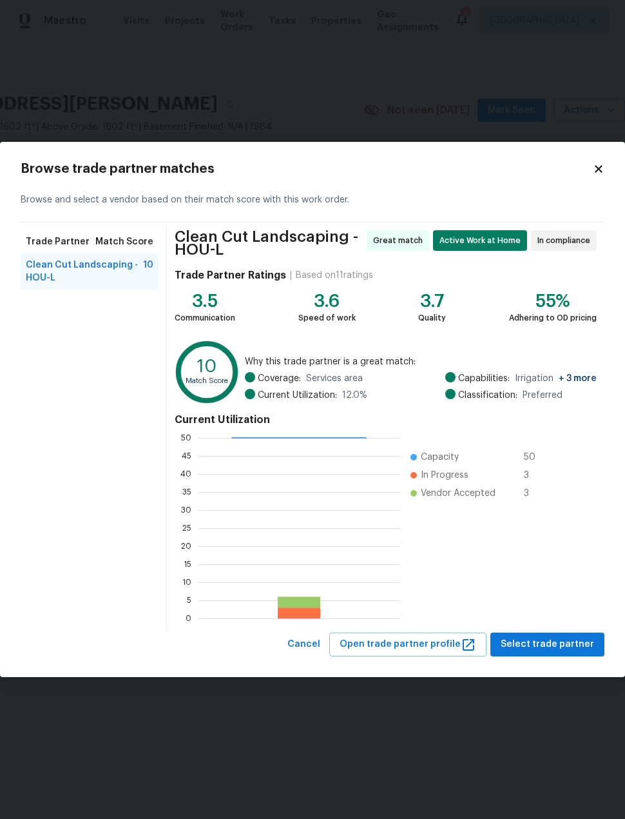
click at [495, 4] on body "Maestro Visits Projects Work Orders Tasks Properties Geo Assignments 7 [GEOGRAP…" at bounding box center [312, 397] width 625 height 794
